Goal: Task Accomplishment & Management: Complete application form

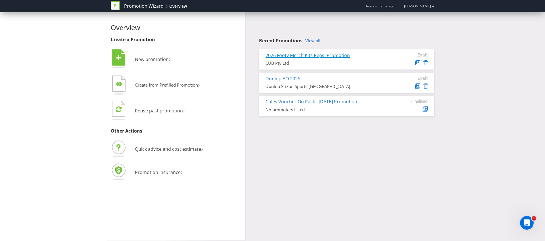
click at [314, 56] on link "2026 Footy Merch Kits Pepsi Promotion" at bounding box center [307, 55] width 84 height 6
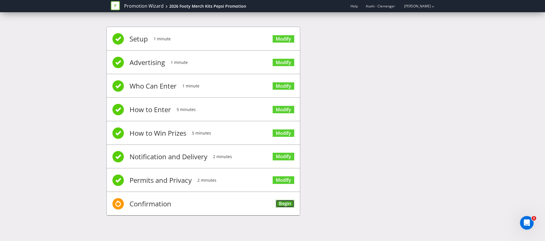
click at [282, 203] on link "Begin" at bounding box center [285, 204] width 18 height 8
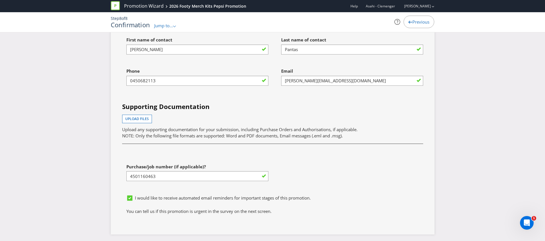
scroll to position [1784, 0]
click at [136, 120] on span "Upload files" at bounding box center [137, 119] width 24 height 5
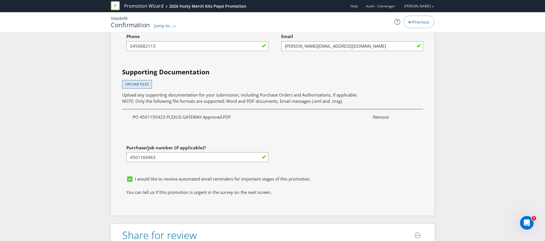
scroll to position [1949, 0]
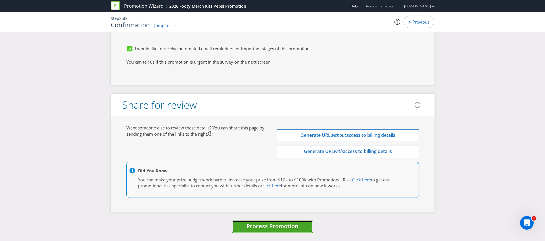
click at [269, 226] on span "Process Promotion" at bounding box center [272, 226] width 52 height 8
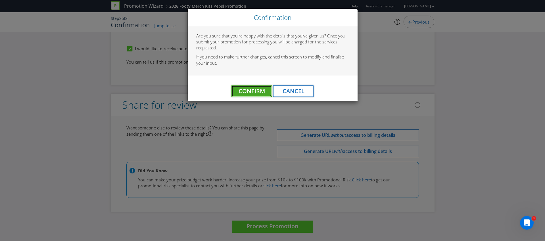
click at [255, 90] on span "Confirm" at bounding box center [251, 91] width 26 height 8
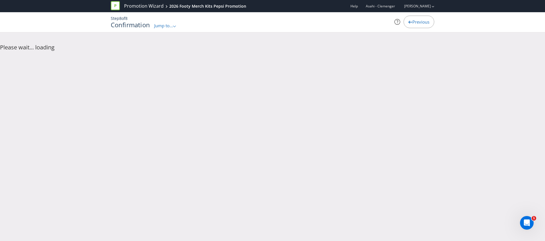
scroll to position [0, 0]
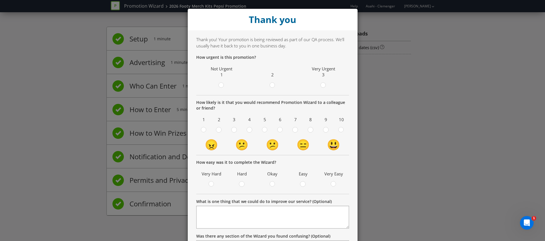
scroll to position [62, 0]
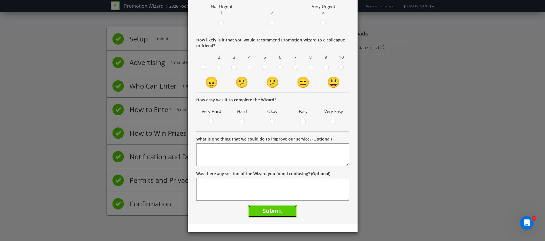
click at [278, 210] on span "Submit" at bounding box center [272, 211] width 20 height 8
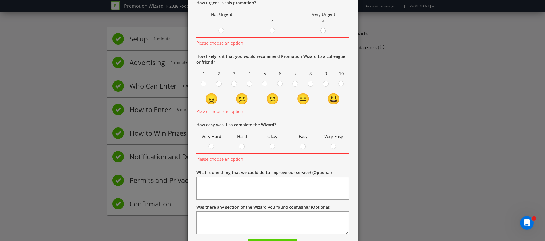
click at [325, 31] on circle at bounding box center [322, 30] width 5 height 5
click at [0, 0] on input "radio" at bounding box center [0, 0] width 0 height 0
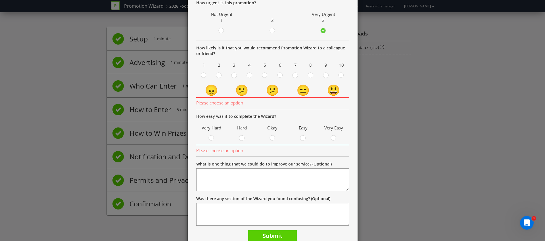
scroll to position [79, 0]
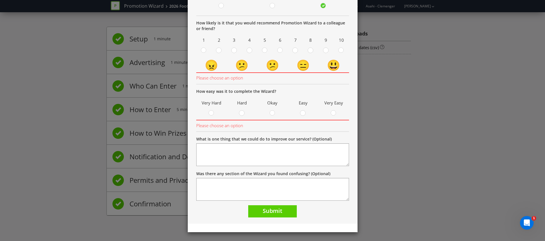
click at [334, 114] on circle at bounding box center [333, 112] width 5 height 5
click at [0, 0] on input "radio" at bounding box center [0, 0] width 0 height 0
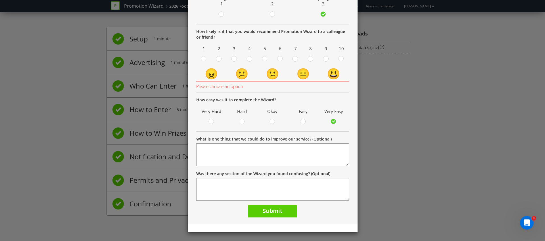
click at [284, 218] on div "Thank you! Your promotion is being reviewed as part of our QA process. We'll us…" at bounding box center [273, 91] width 170 height 264
click at [284, 214] on button "Submit" at bounding box center [272, 211] width 49 height 12
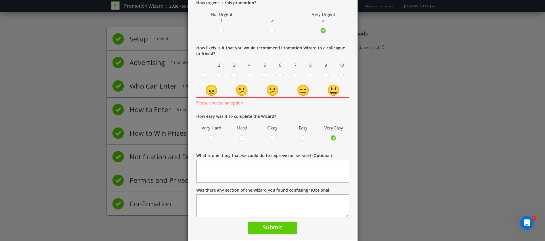
drag, startPoint x: 341, startPoint y: 75, endPoint x: 332, endPoint y: 84, distance: 13.0
click at [341, 75] on circle at bounding box center [340, 75] width 5 height 5
click at [0, 0] on input "radio" at bounding box center [0, 0] width 0 height 0
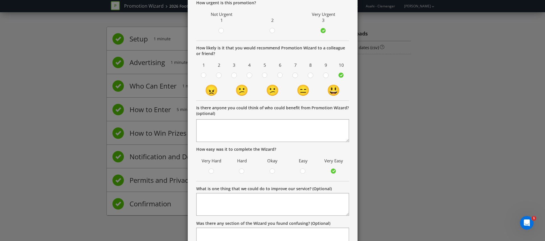
scroll to position [104, 0]
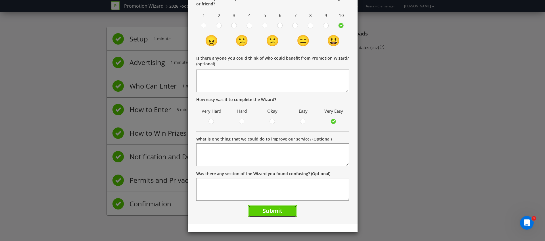
click at [267, 215] on button "Submit" at bounding box center [272, 211] width 49 height 12
